Goal: Navigation & Orientation: Find specific page/section

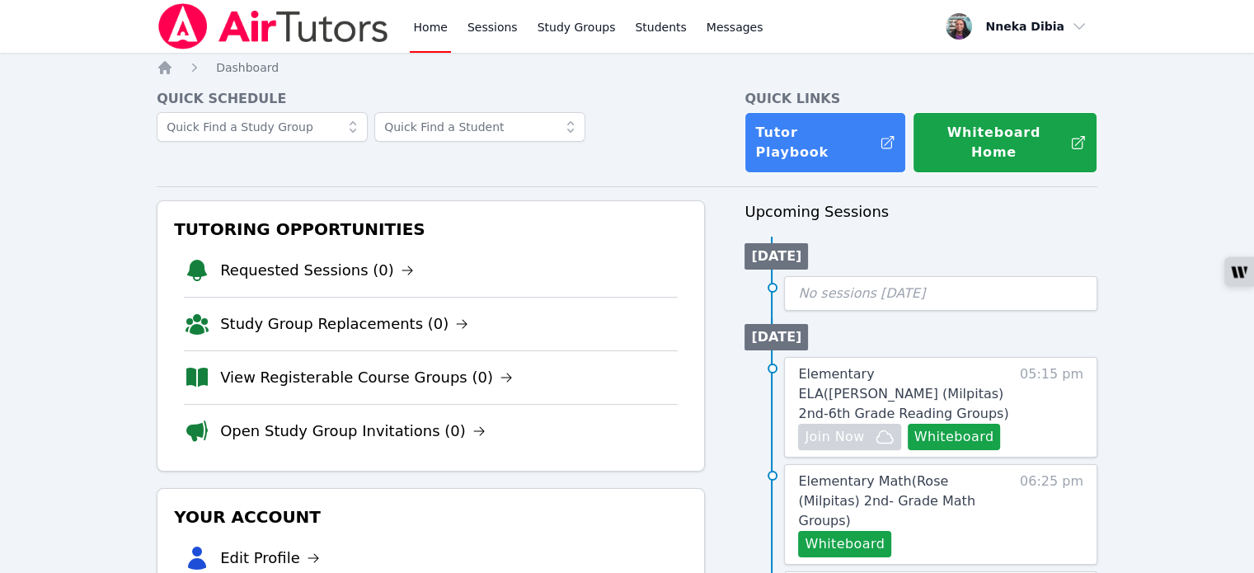
click at [670, 100] on h4 "Quick Schedule" at bounding box center [431, 99] width 548 height 20
click at [620, 98] on h4 "Quick Schedule" at bounding box center [431, 99] width 548 height 20
